Goal: Task Accomplishment & Management: Manage account settings

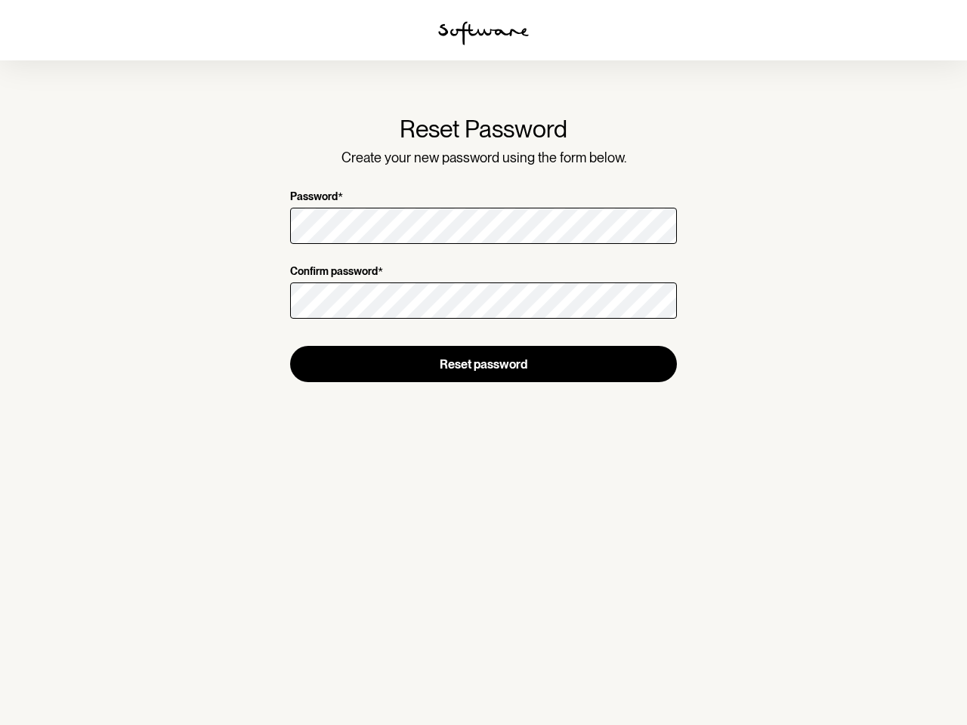
click at [484, 33] on img at bounding box center [483, 33] width 91 height 24
